Goal: Task Accomplishment & Management: Complete application form

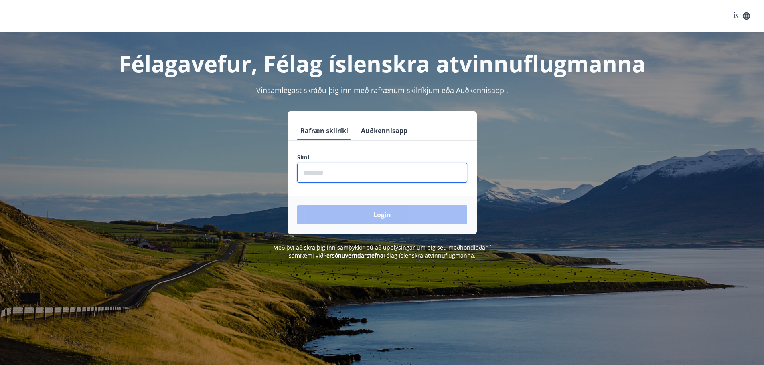
click at [327, 166] on input "phone" at bounding box center [382, 173] width 170 height 20
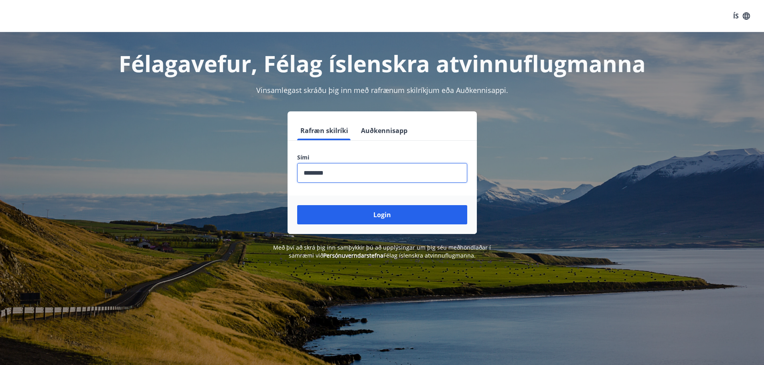
type input "********"
click at [297, 205] on button "Login" at bounding box center [382, 214] width 170 height 19
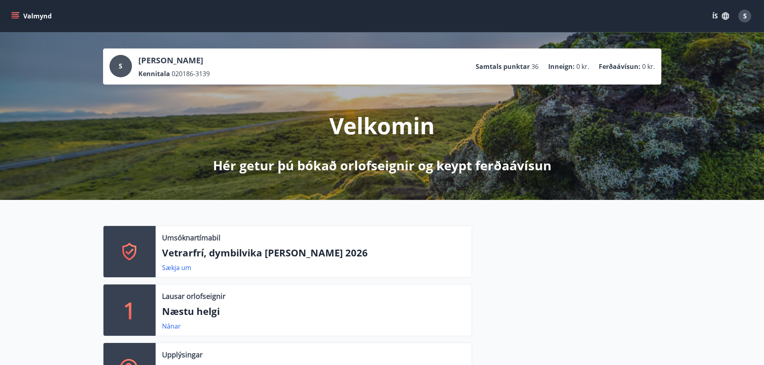
click at [69, 286] on div "Umsóknartímabil Vetrarfrí, dymbilvika [PERSON_NAME] 2026 Sækja um 1 Lausar orlo…" at bounding box center [382, 307] width 764 height 214
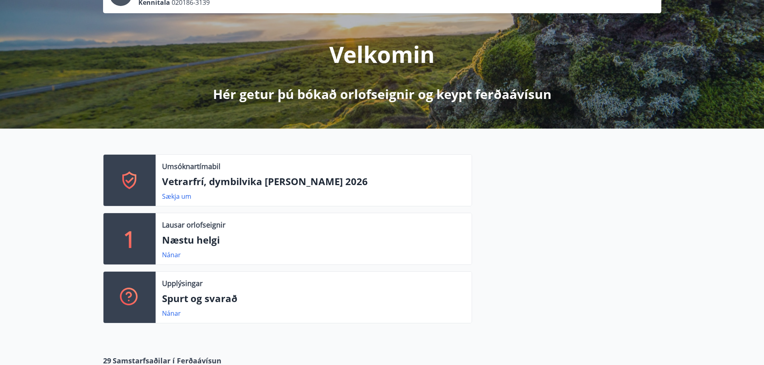
scroll to position [72, 0]
click at [172, 257] on link "Nánar" at bounding box center [171, 254] width 19 height 9
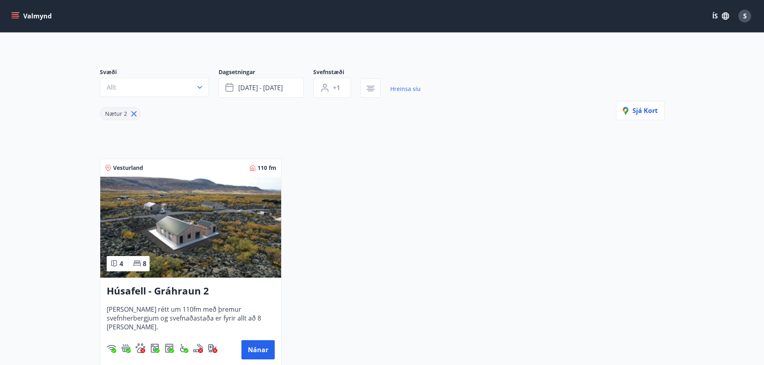
scroll to position [46, 0]
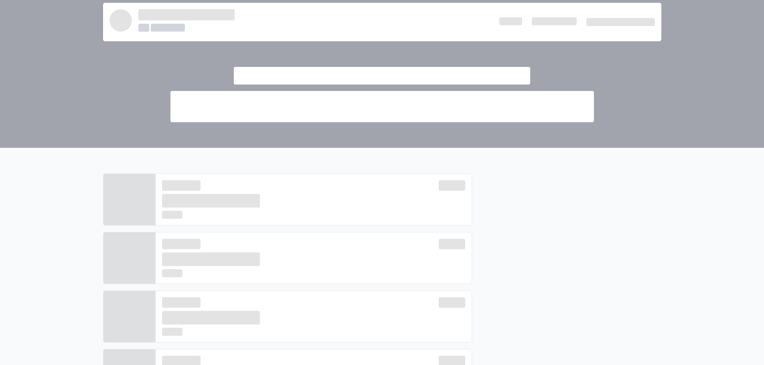
scroll to position [72, 0]
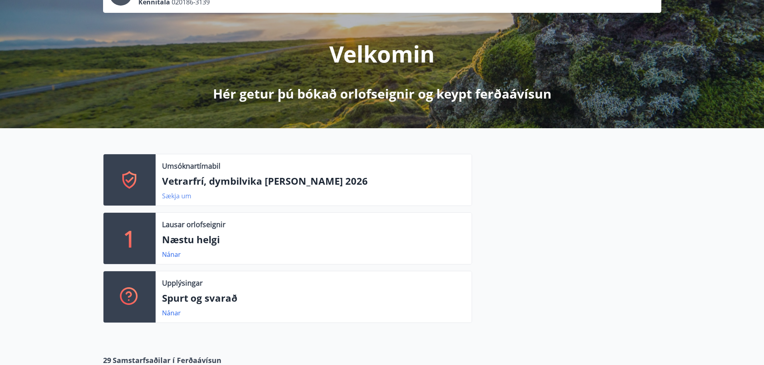
click at [187, 197] on link "Sækja um" at bounding box center [176, 196] width 29 height 9
